Goal: Information Seeking & Learning: Learn about a topic

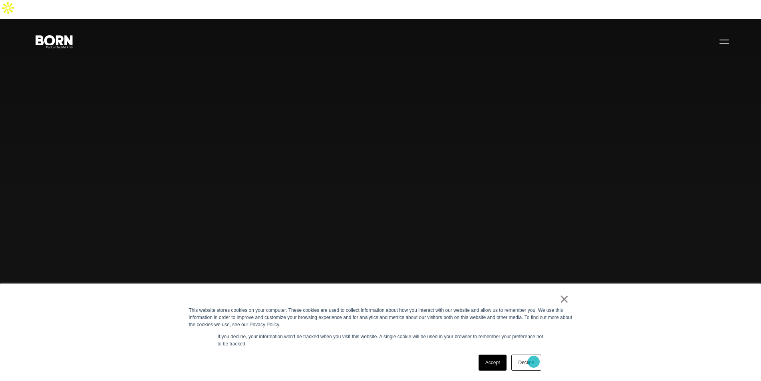
click at [534, 361] on link "Decline" at bounding box center [526, 362] width 30 height 16
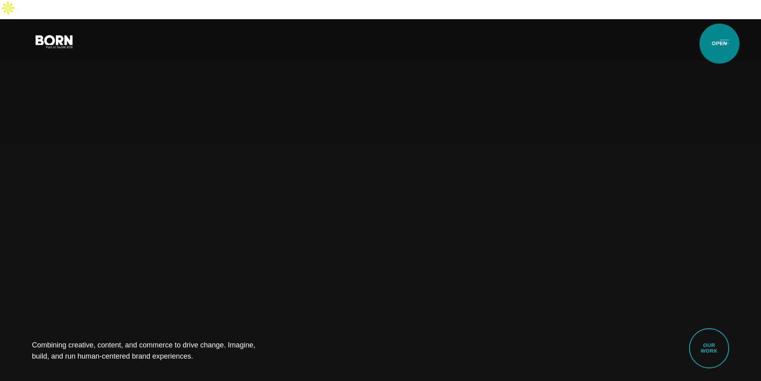
click at [719, 44] on button "Primary Menu" at bounding box center [723, 41] width 19 height 17
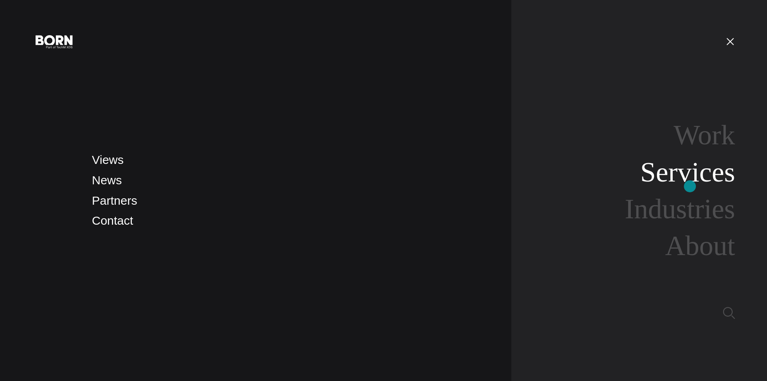
click at [690, 186] on link "Services" at bounding box center [687, 172] width 95 height 31
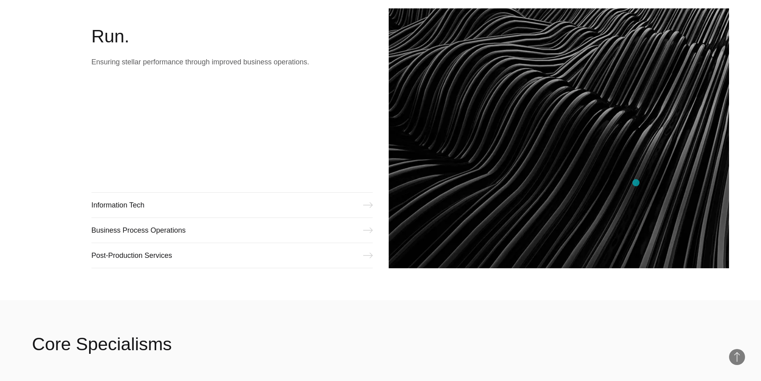
scroll to position [1150, 0]
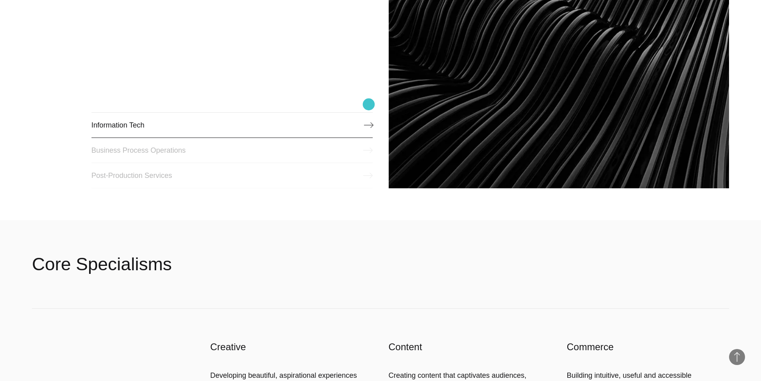
click at [369, 112] on link "Information Tech" at bounding box center [231, 125] width 281 height 26
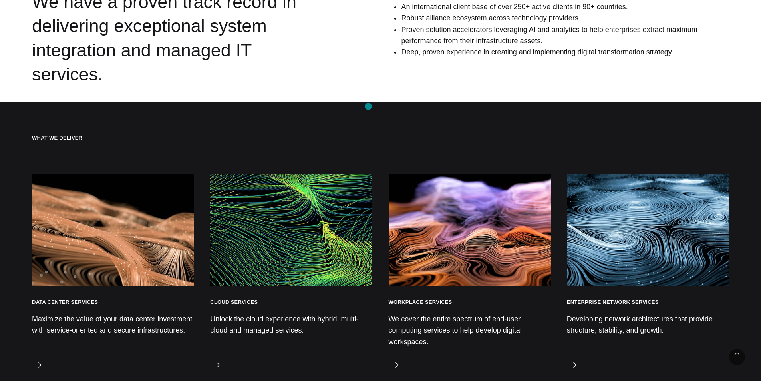
scroll to position [1038, 0]
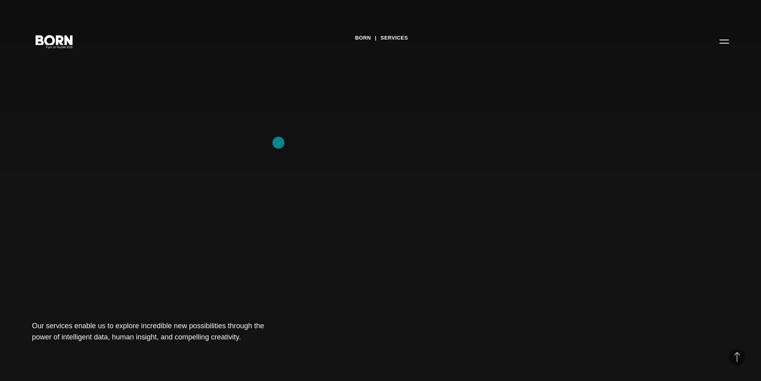
scroll to position [1150, 0]
